Goal: Book appointment/travel/reservation

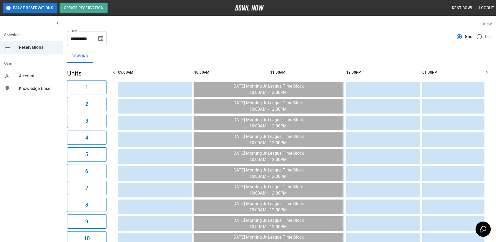
scroll to position [0, 860]
